Goal: Task Accomplishment & Management: Use online tool/utility

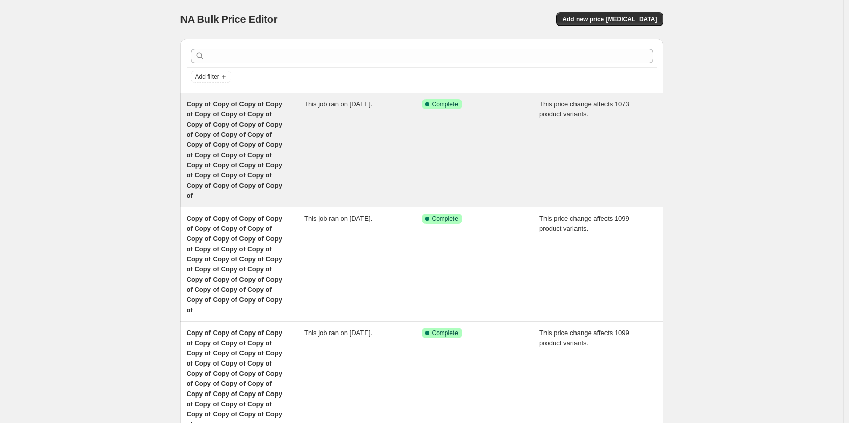
click at [239, 136] on span "Copy of Copy of Copy of Copy of Copy of Copy of Copy of Copy of Copy of Copy of…" at bounding box center [235, 149] width 96 height 99
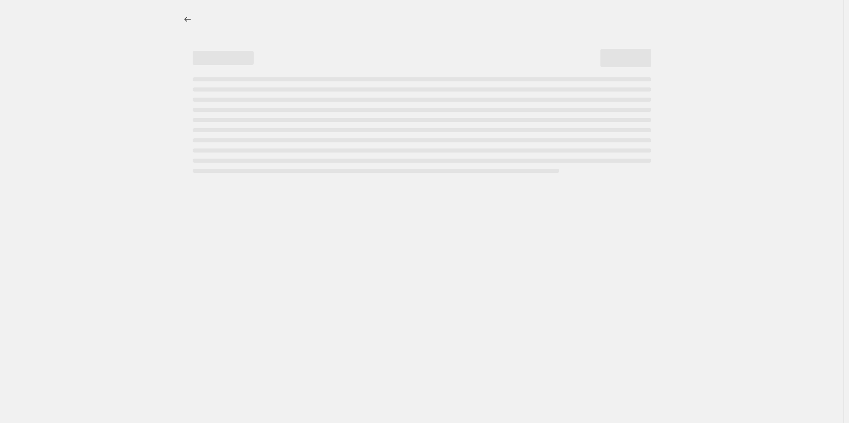
select select "margin"
select select "remove"
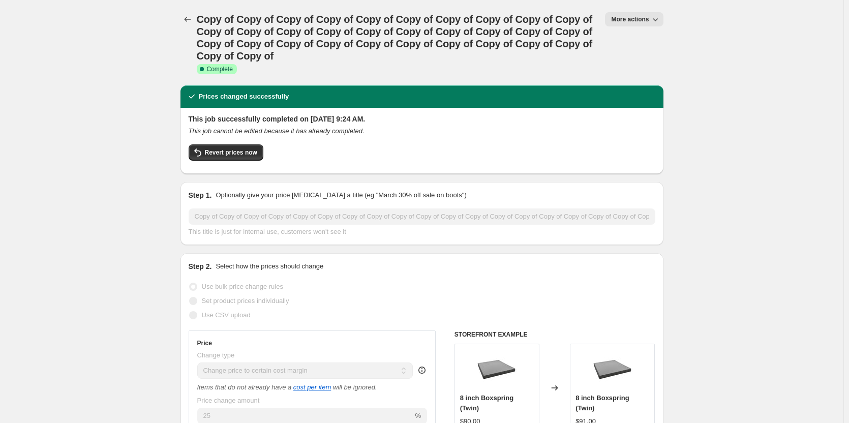
click at [626, 16] on span "More actions" at bounding box center [630, 19] width 38 height 8
click at [630, 58] on span "Copy to new job" at bounding box center [639, 58] width 47 height 8
select select "margin"
select select "remove"
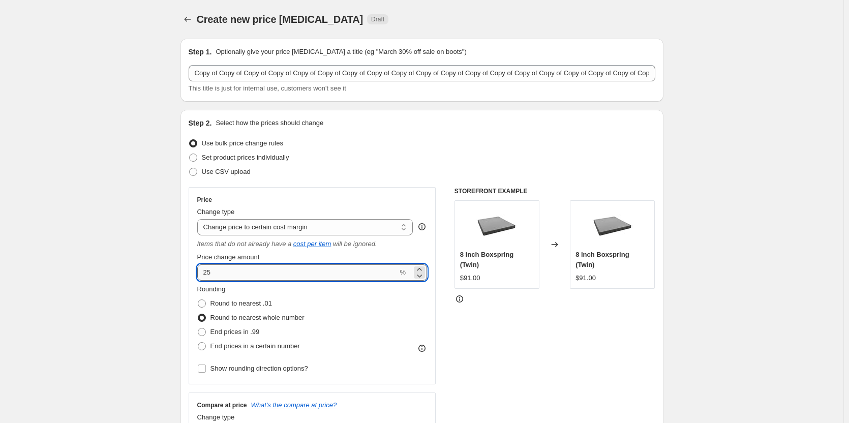
click at [237, 273] on input "25" at bounding box center [297, 272] width 201 height 16
type input "2"
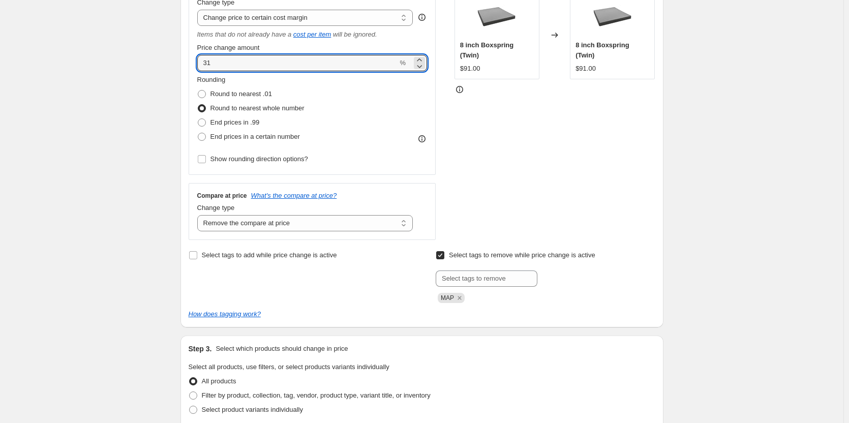
scroll to position [155, 0]
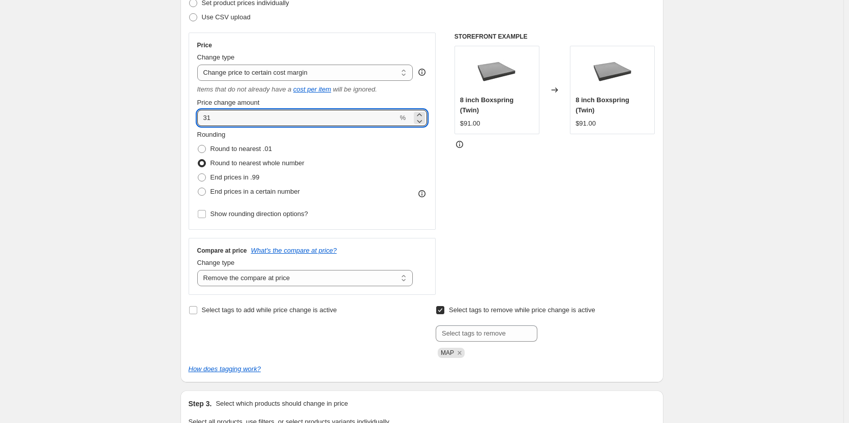
type input "31"
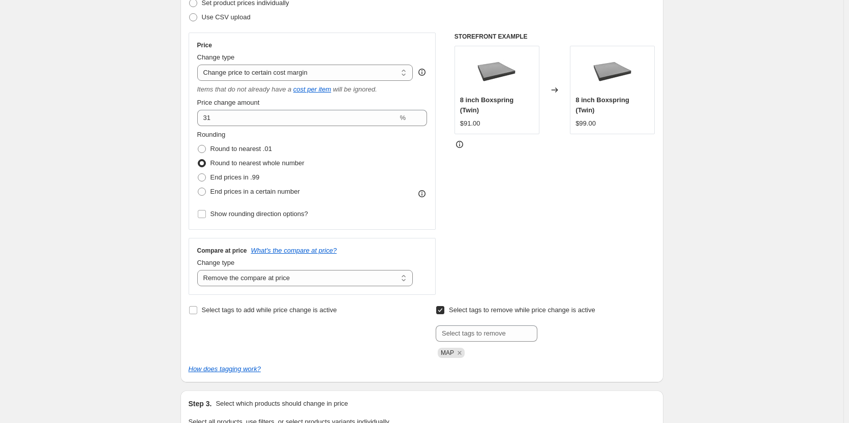
click at [597, 200] on div "STOREFRONT EXAMPLE 8 inch Boxspring (Twin) $91.00 Changed to 8 inch Boxspring (…" at bounding box center [555, 164] width 201 height 262
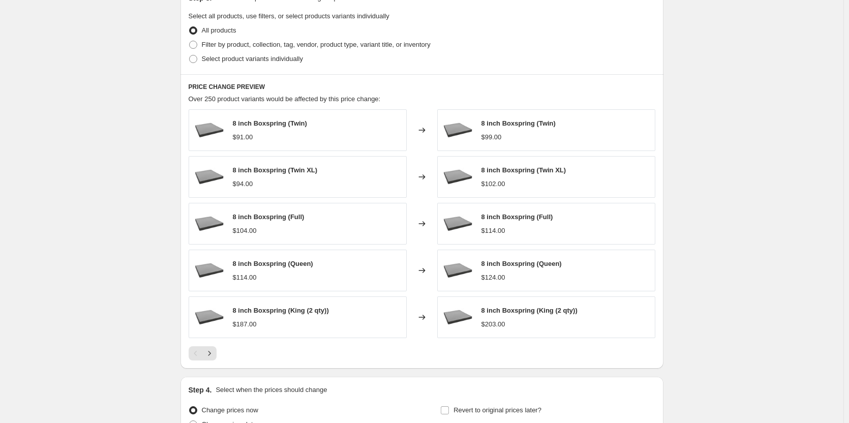
scroll to position [664, 0]
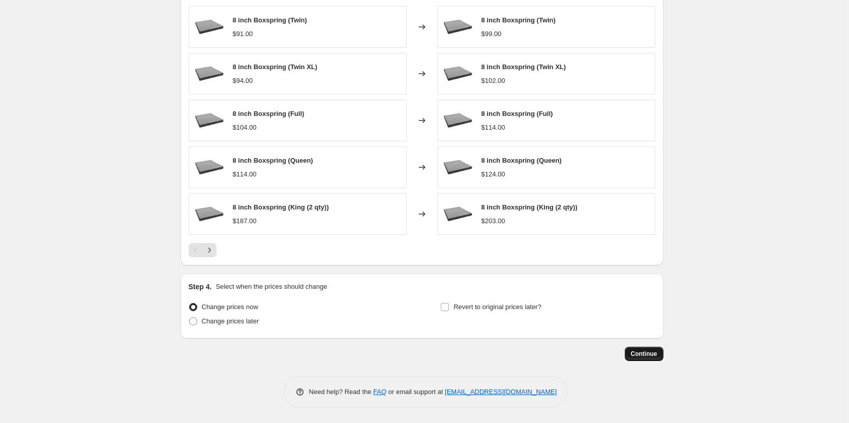
click at [648, 355] on span "Continue" at bounding box center [644, 354] width 26 height 8
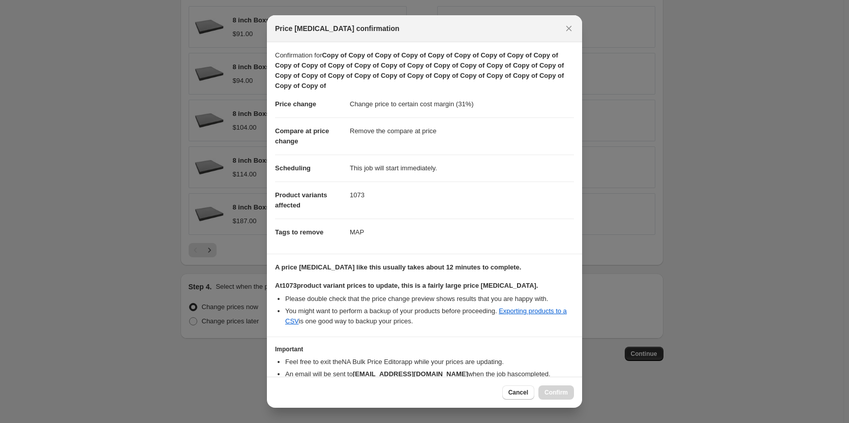
scroll to position [56, 0]
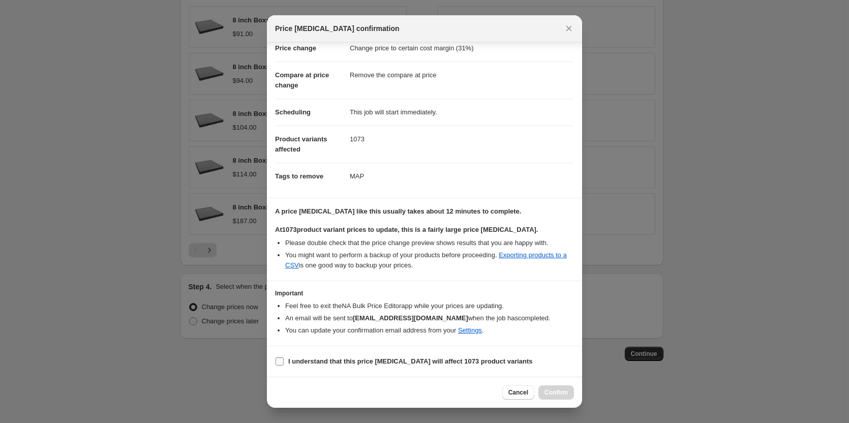
click at [280, 360] on input "I understand that this price [MEDICAL_DATA] will affect 1073 product variants" at bounding box center [280, 361] width 8 height 8
checkbox input "true"
click at [552, 392] on span "Confirm" at bounding box center [556, 392] width 23 height 8
type input "Copy of Copy of Copy of Copy of Copy of Copy of Copy of Copy of Copy of Copy of…"
